Goal: Navigation & Orientation: Go to known website

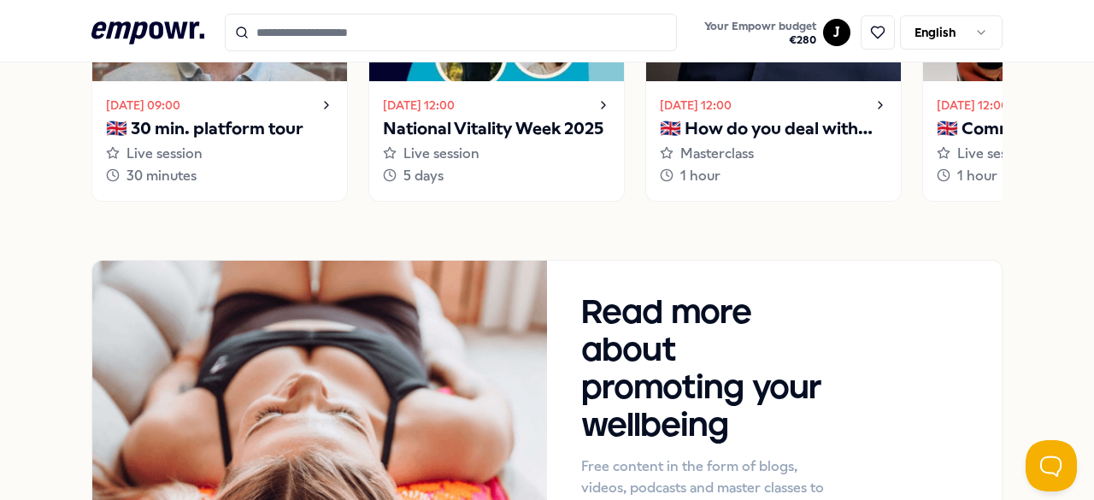
scroll to position [1487, 0]
